Goal: Task Accomplishment & Management: Use online tool/utility

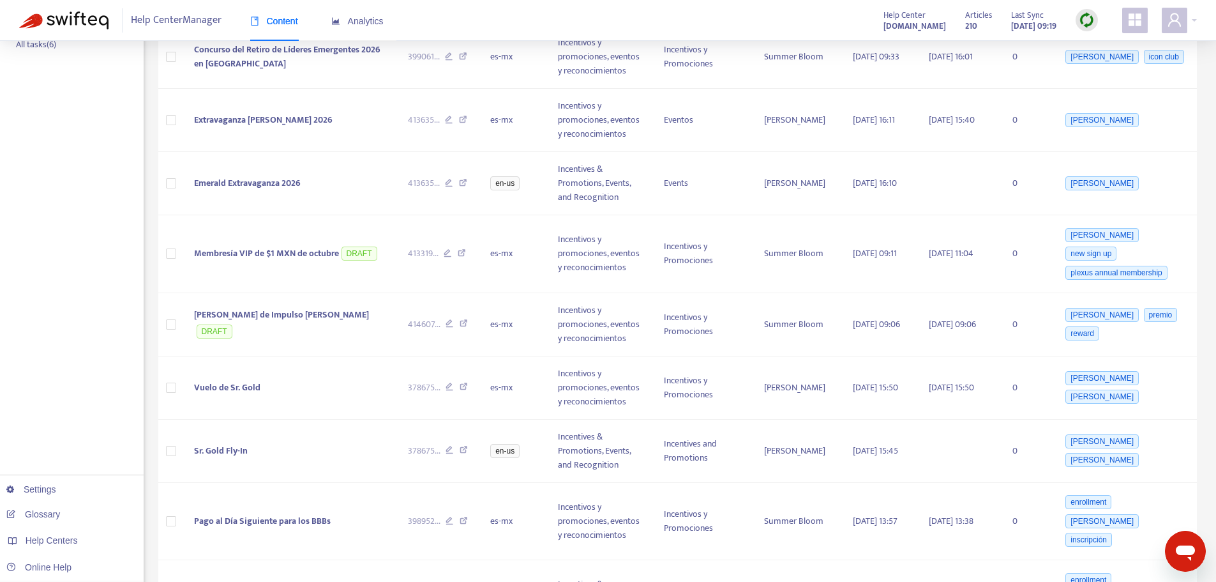
click at [1087, 22] on img at bounding box center [1087, 20] width 16 height 16
click at [1114, 47] on link "Quick Sync" at bounding box center [1113, 46] width 54 height 15
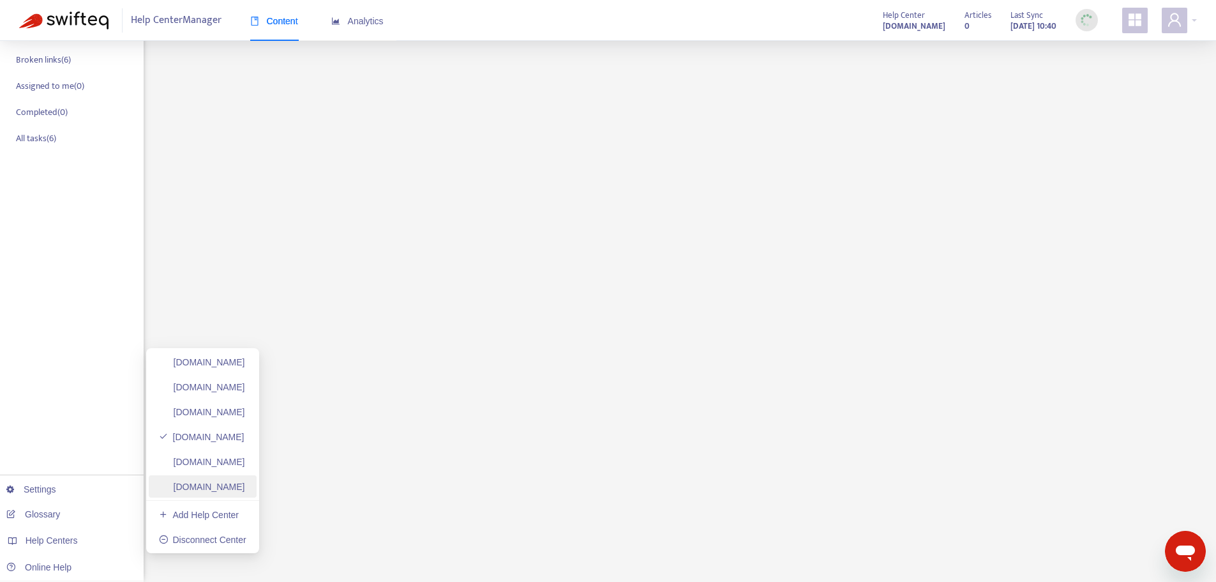
scroll to position [225, 0]
click at [225, 366] on link "[DOMAIN_NAME]" at bounding box center [202, 362] width 86 height 10
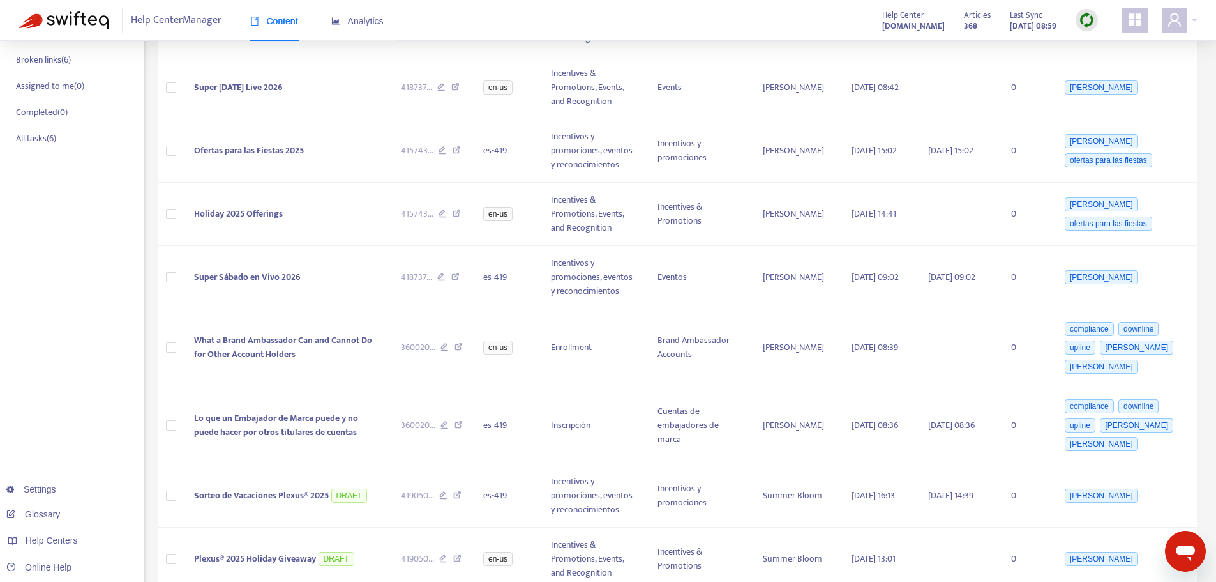
click at [1088, 19] on img at bounding box center [1087, 20] width 16 height 16
click at [1092, 43] on link "Quick Sync" at bounding box center [1113, 46] width 54 height 15
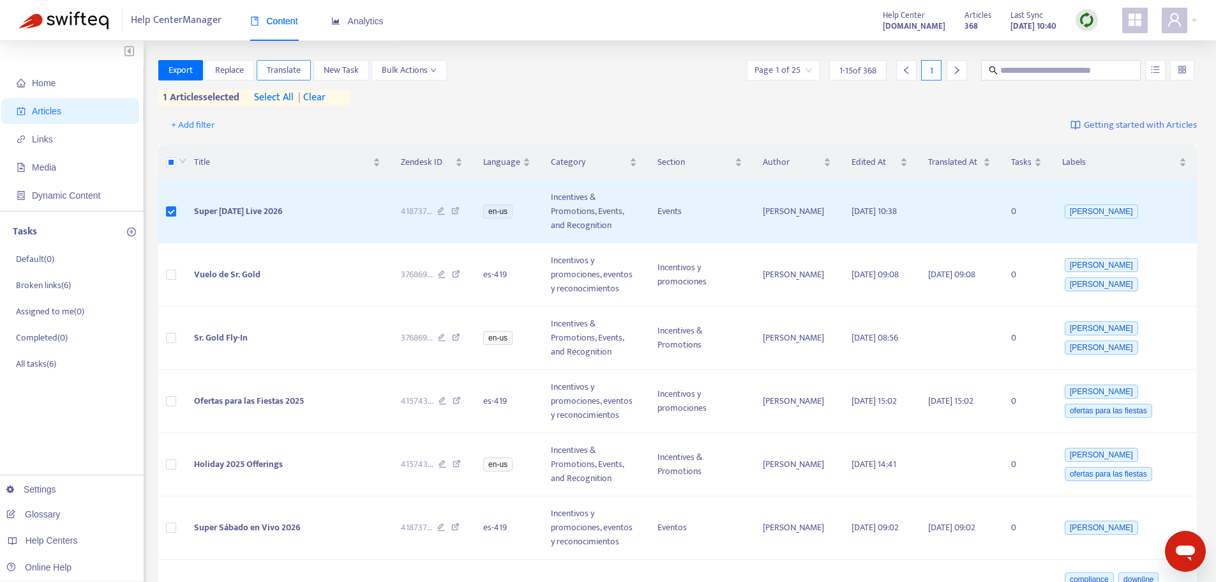
click at [299, 66] on span "Translate" at bounding box center [284, 70] width 34 height 14
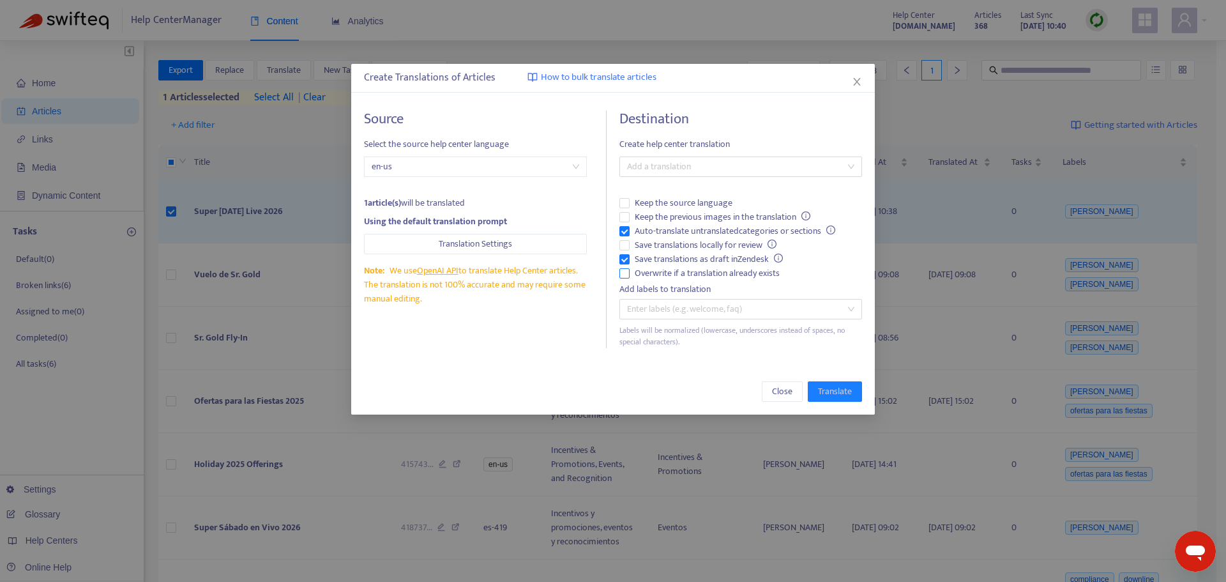
click at [671, 268] on span "Overwrite if a translation already exists" at bounding box center [707, 273] width 155 height 14
click at [669, 232] on span "Auto-translate untranslated categories or sections" at bounding box center [735, 231] width 211 height 14
click at [693, 168] on div at bounding box center [734, 166] width 223 height 15
click at [701, 210] on div "Spanish ( es-419 )" at bounding box center [741, 213] width 222 height 14
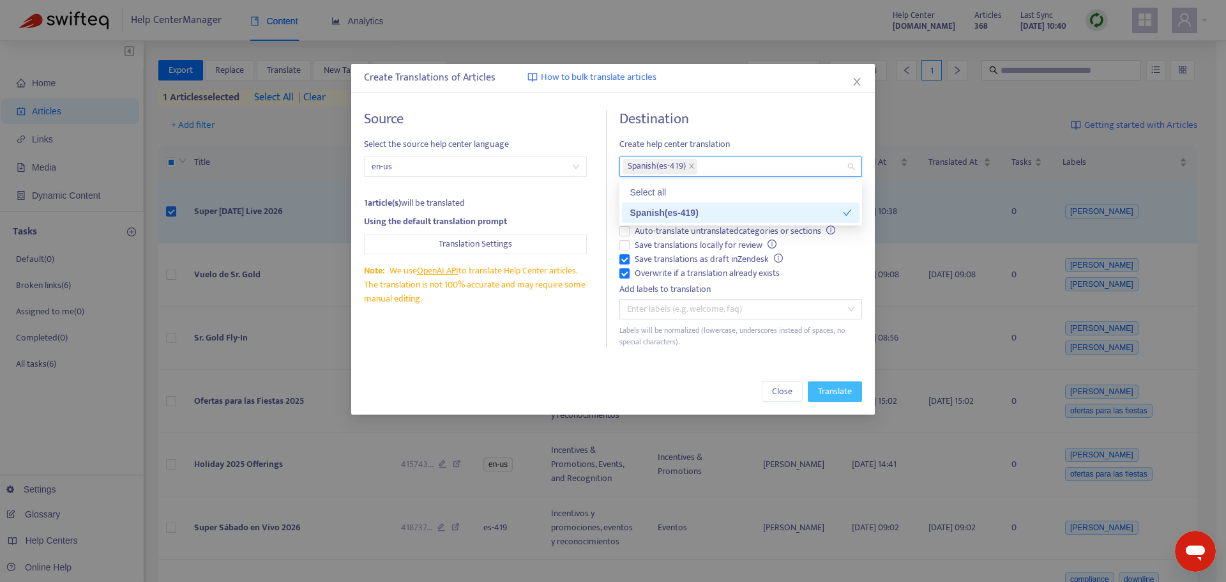
click at [848, 396] on span "Translate" at bounding box center [835, 391] width 34 height 14
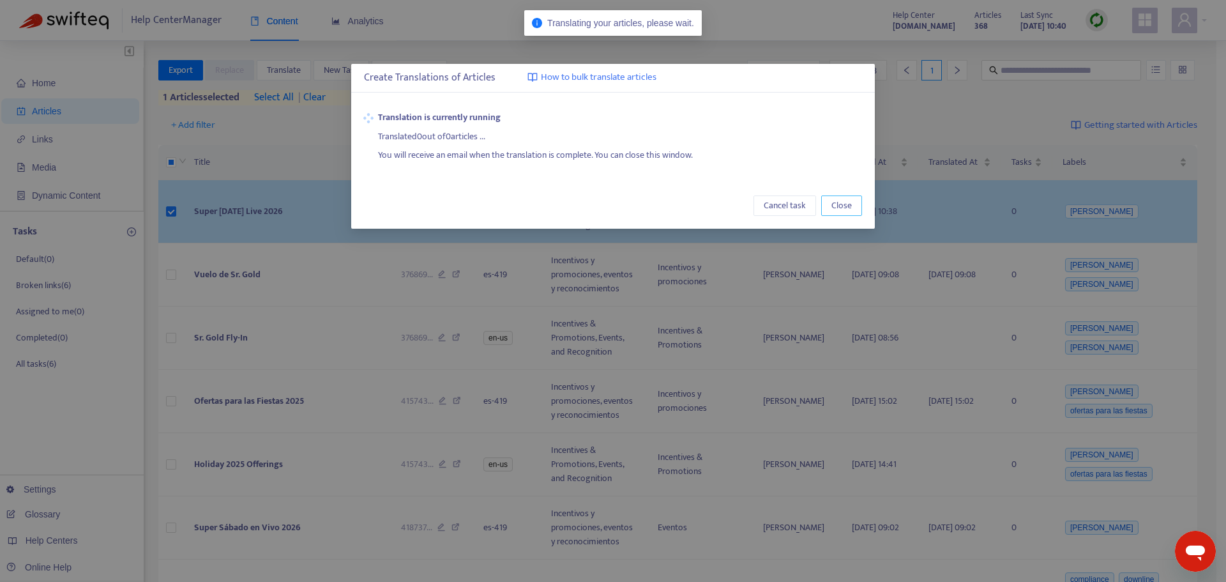
click at [857, 204] on button "Close" at bounding box center [841, 205] width 41 height 20
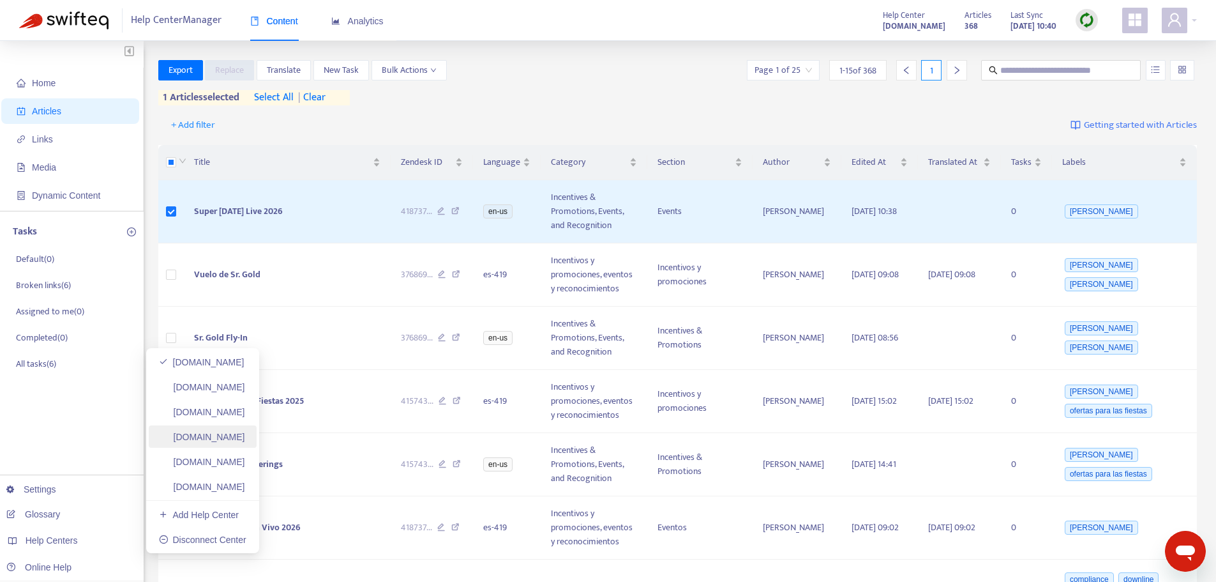
click at [245, 432] on link "[DOMAIN_NAME]" at bounding box center [202, 437] width 86 height 10
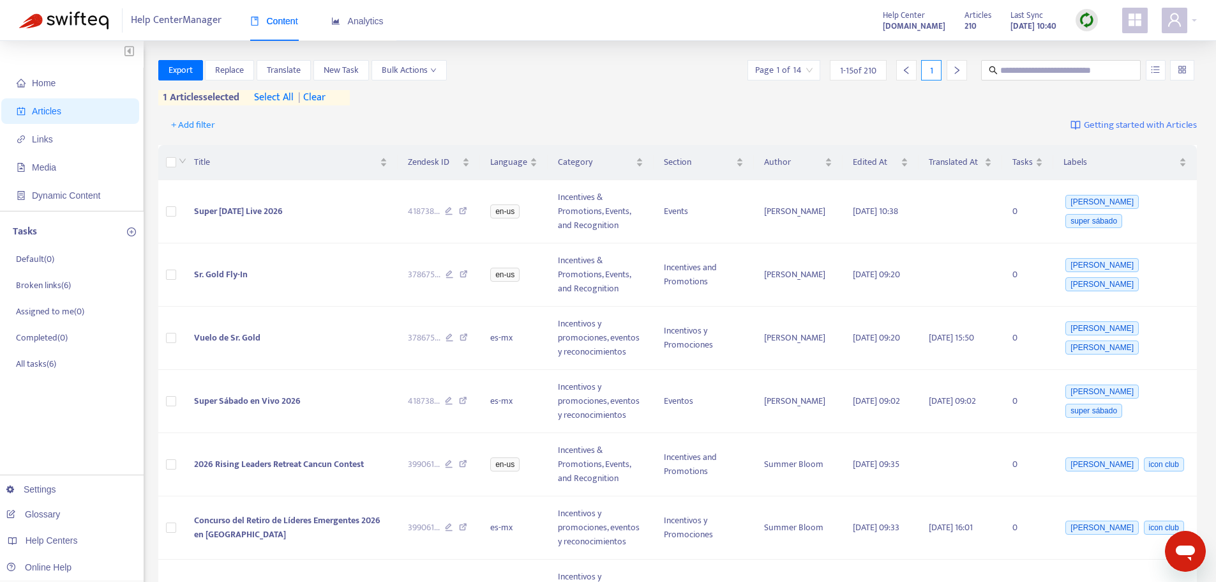
click at [317, 90] on span "| clear" at bounding box center [310, 97] width 32 height 15
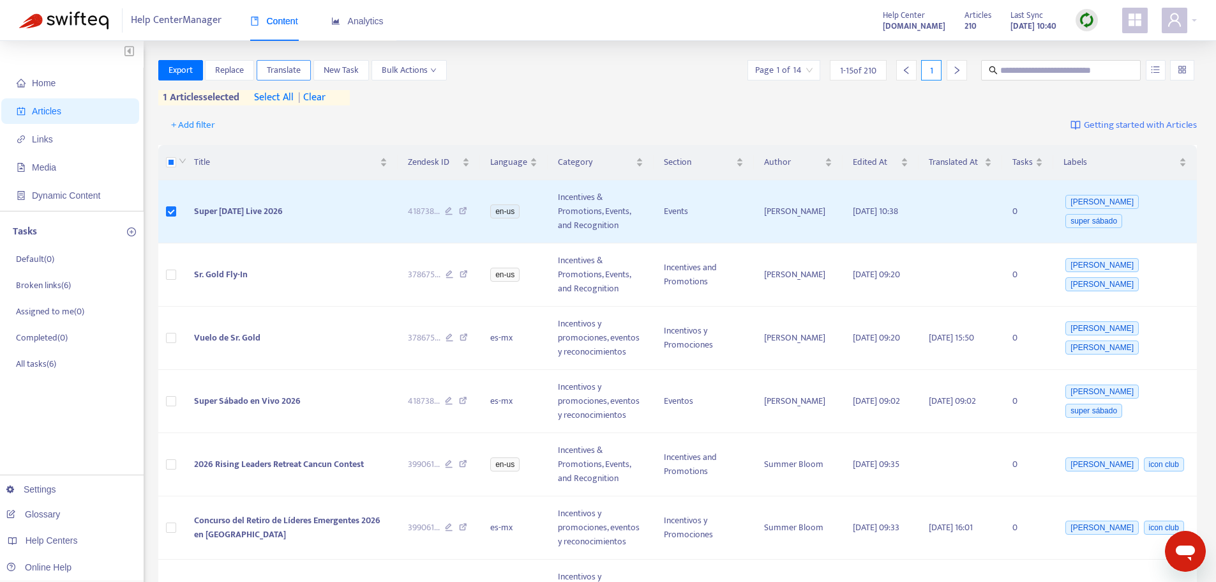
click at [307, 64] on button "Translate" at bounding box center [284, 70] width 54 height 20
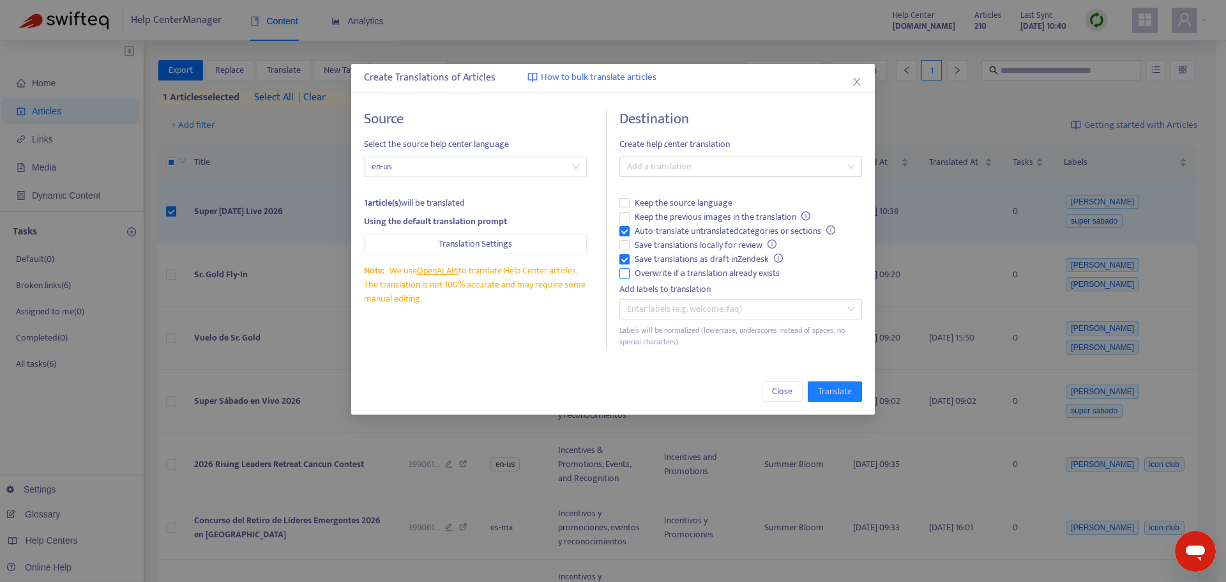
click at [648, 278] on span "Overwrite if a translation already exists" at bounding box center [707, 273] width 155 height 14
click at [649, 231] on span "Auto-translate untranslated categories or sections" at bounding box center [735, 231] width 211 height 14
click at [695, 159] on div at bounding box center [734, 166] width 223 height 15
click at [690, 203] on div "Spanish ([GEOGRAPHIC_DATA]) ( es-mx )" at bounding box center [741, 212] width 238 height 20
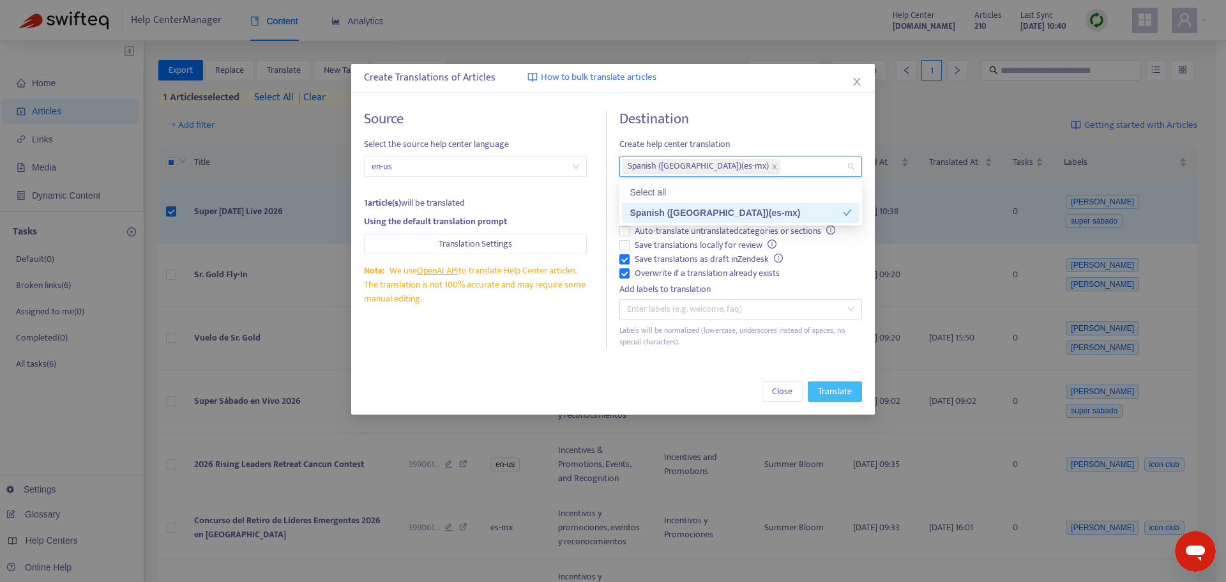
click at [825, 388] on span "Translate" at bounding box center [835, 391] width 34 height 14
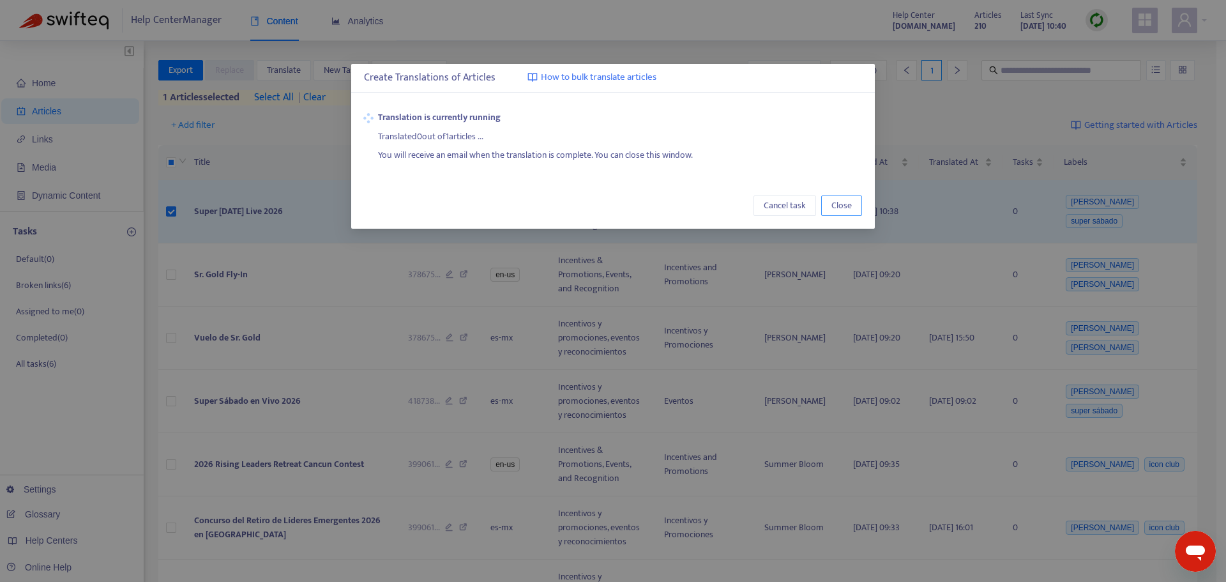
click at [838, 215] on button "Close" at bounding box center [841, 205] width 41 height 20
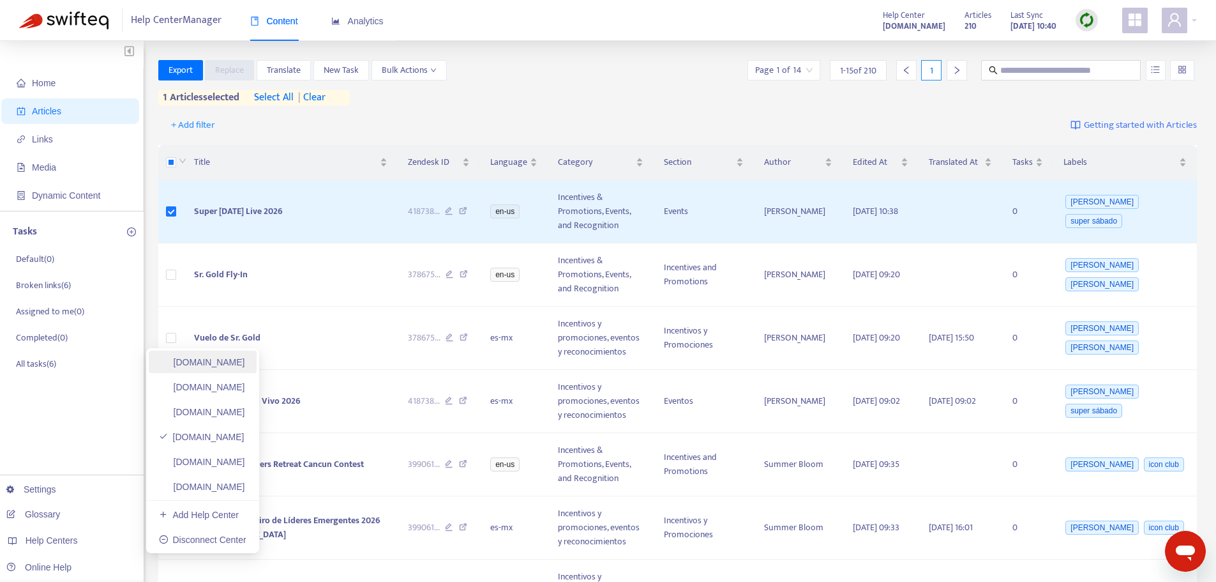
click at [214, 367] on link "[DOMAIN_NAME]" at bounding box center [202, 362] width 86 height 10
